Goal: Book appointment/travel/reservation

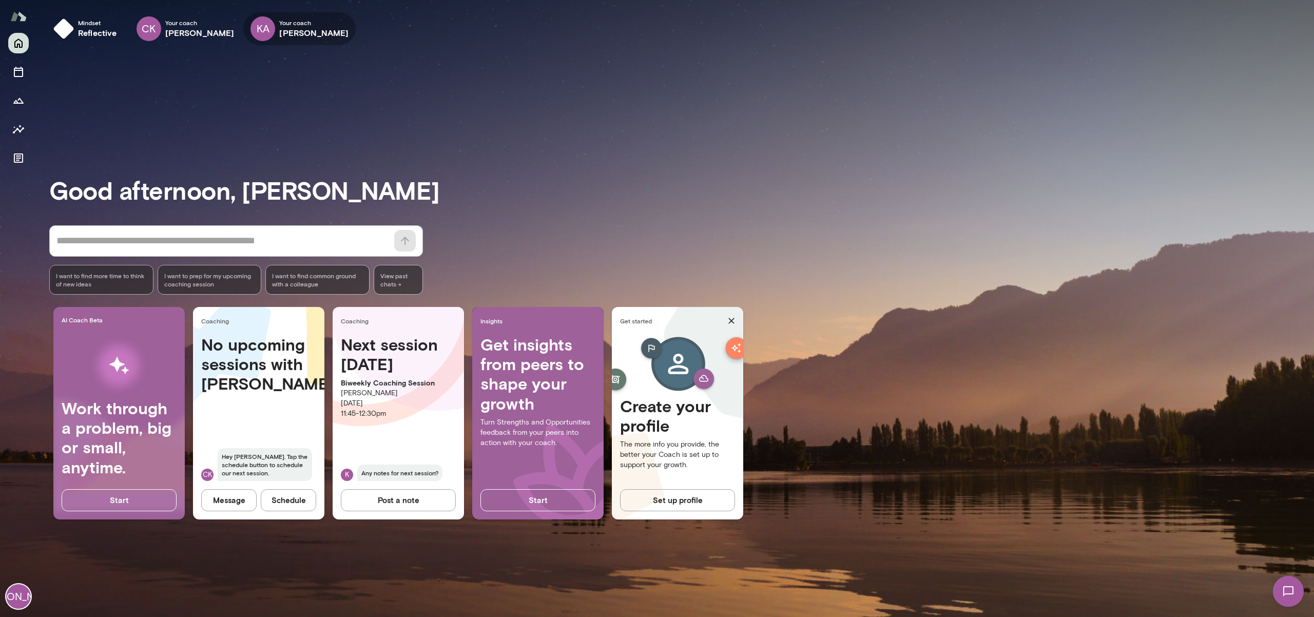
click at [250, 27] on div "KA" at bounding box center [262, 28] width 25 height 25
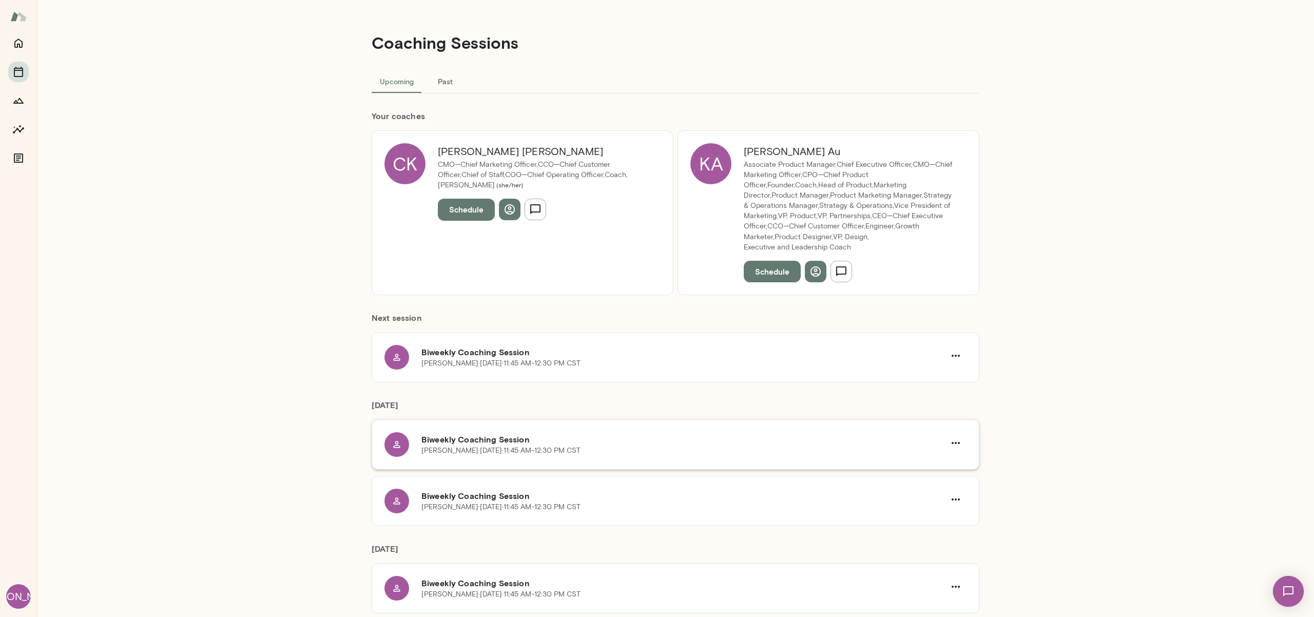
click at [647, 452] on div "[PERSON_NAME][DATE] · 11:45 AM-12:30 PM CST" at bounding box center [682, 450] width 523 height 10
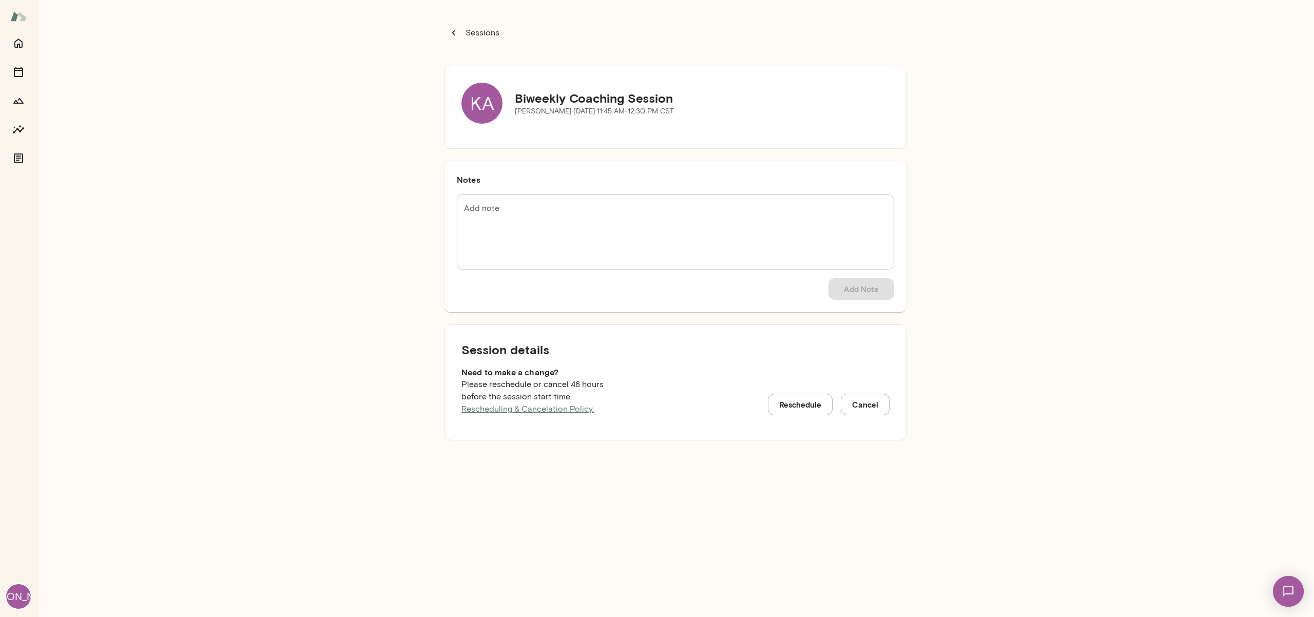
click at [790, 412] on button "Reschedule" at bounding box center [800, 405] width 65 height 22
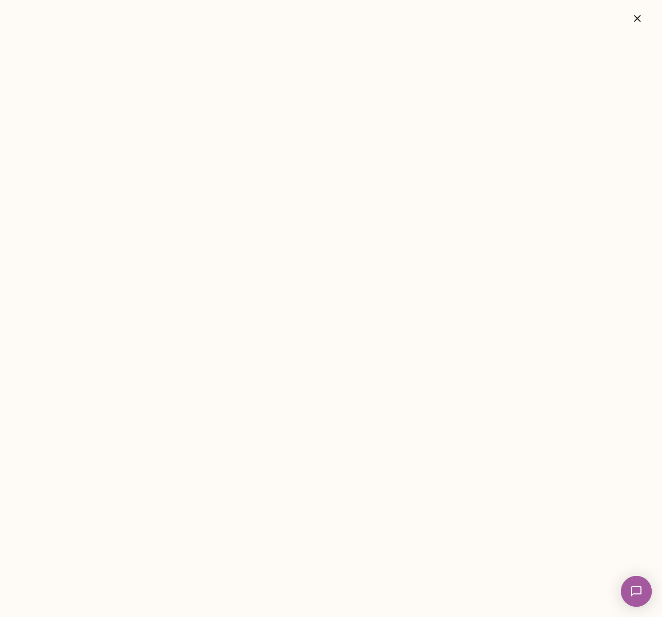
click at [638, 16] on icon "button" at bounding box center [637, 18] width 12 height 12
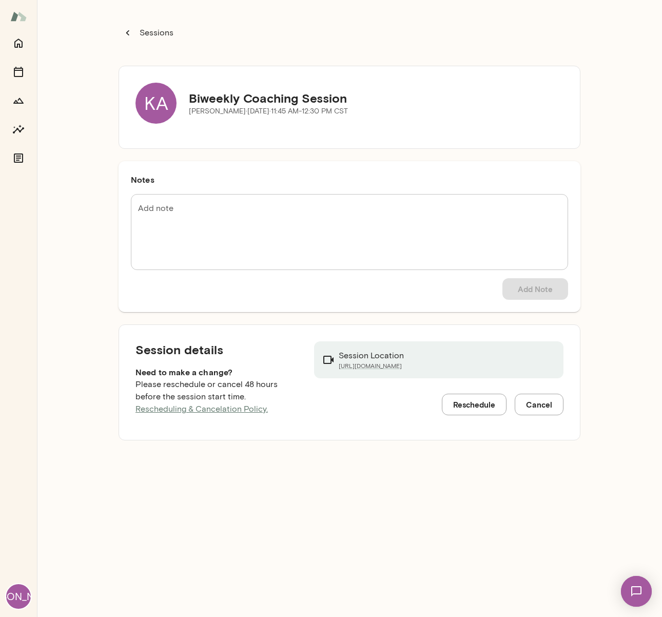
click at [456, 408] on button "Reschedule" at bounding box center [474, 405] width 65 height 22
